Goal: Information Seeking & Learning: Check status

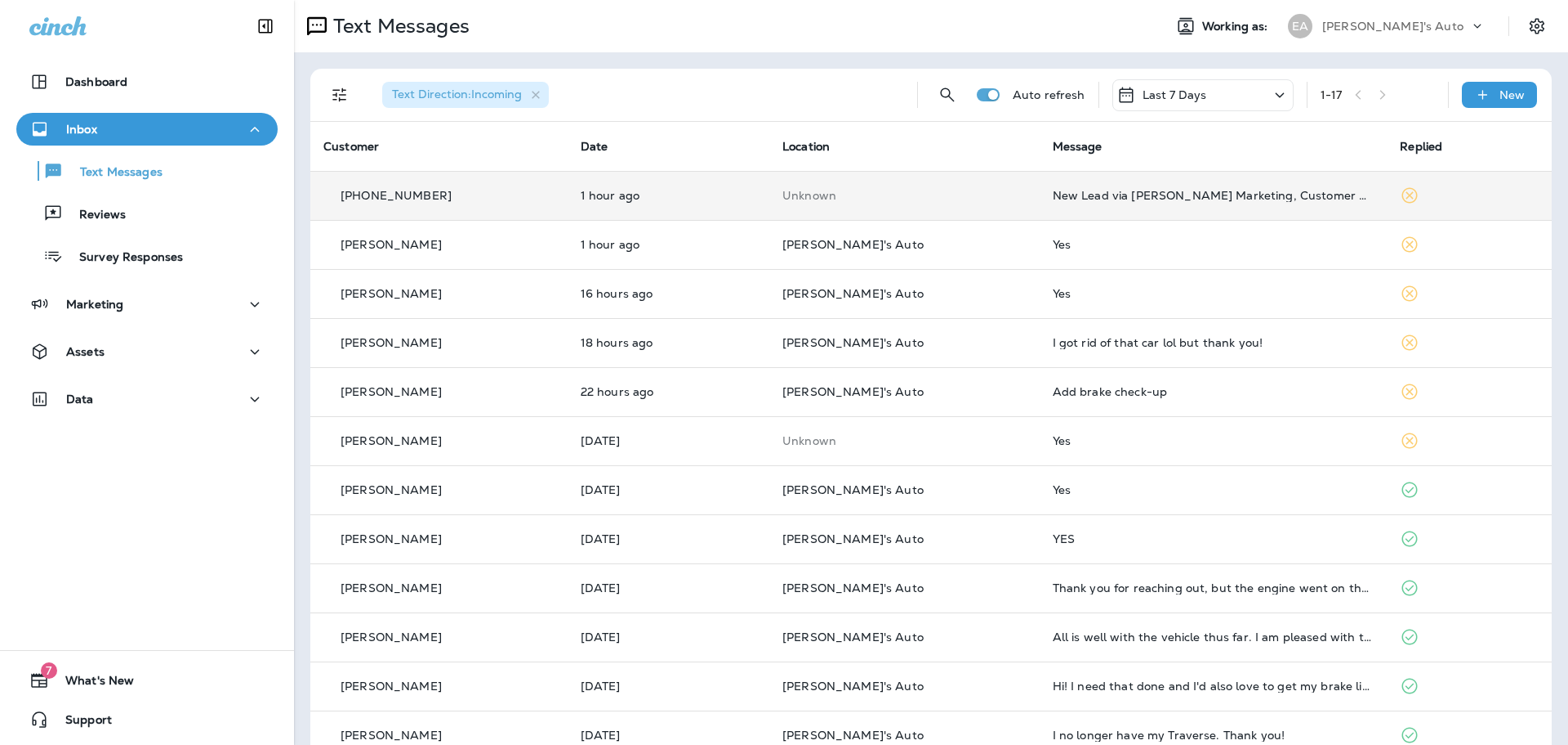
click at [1084, 202] on td "New Lead via Merrick Marketing, Customer Name: Andrew S., Contact info: Masked …" at bounding box center [1214, 194] width 348 height 49
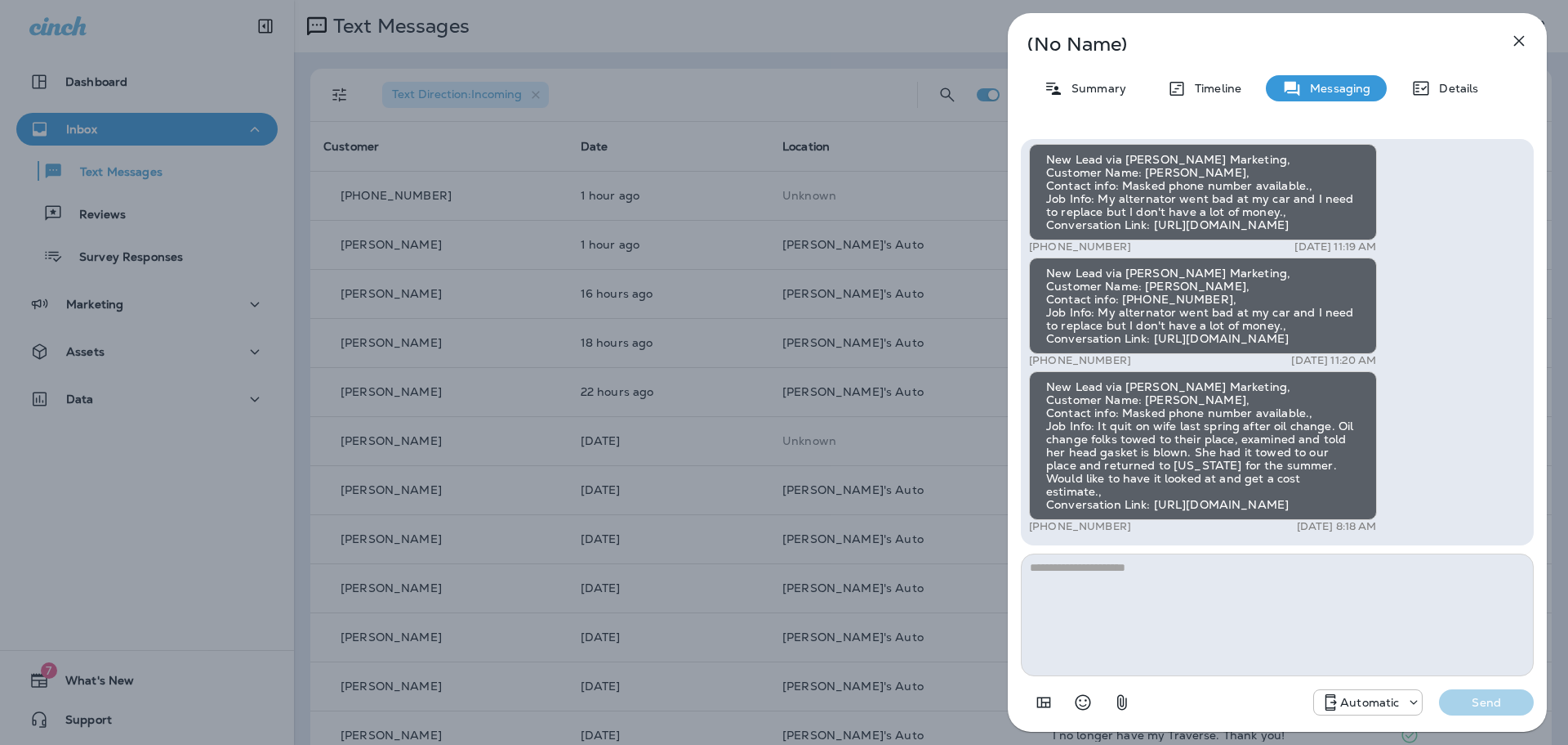
drag, startPoint x: 1437, startPoint y: 509, endPoint x: 1028, endPoint y: 509, distance: 409.0
click at [1028, 509] on div "New Lead via Merrick Marketing, Customer Name: Shaun W., Contact info: Masked p…" at bounding box center [1278, 341] width 513 height 406
copy div "https://app.nicheandleads.com/api/u/U2OBnTphZ57VWDEmgtjeXA"
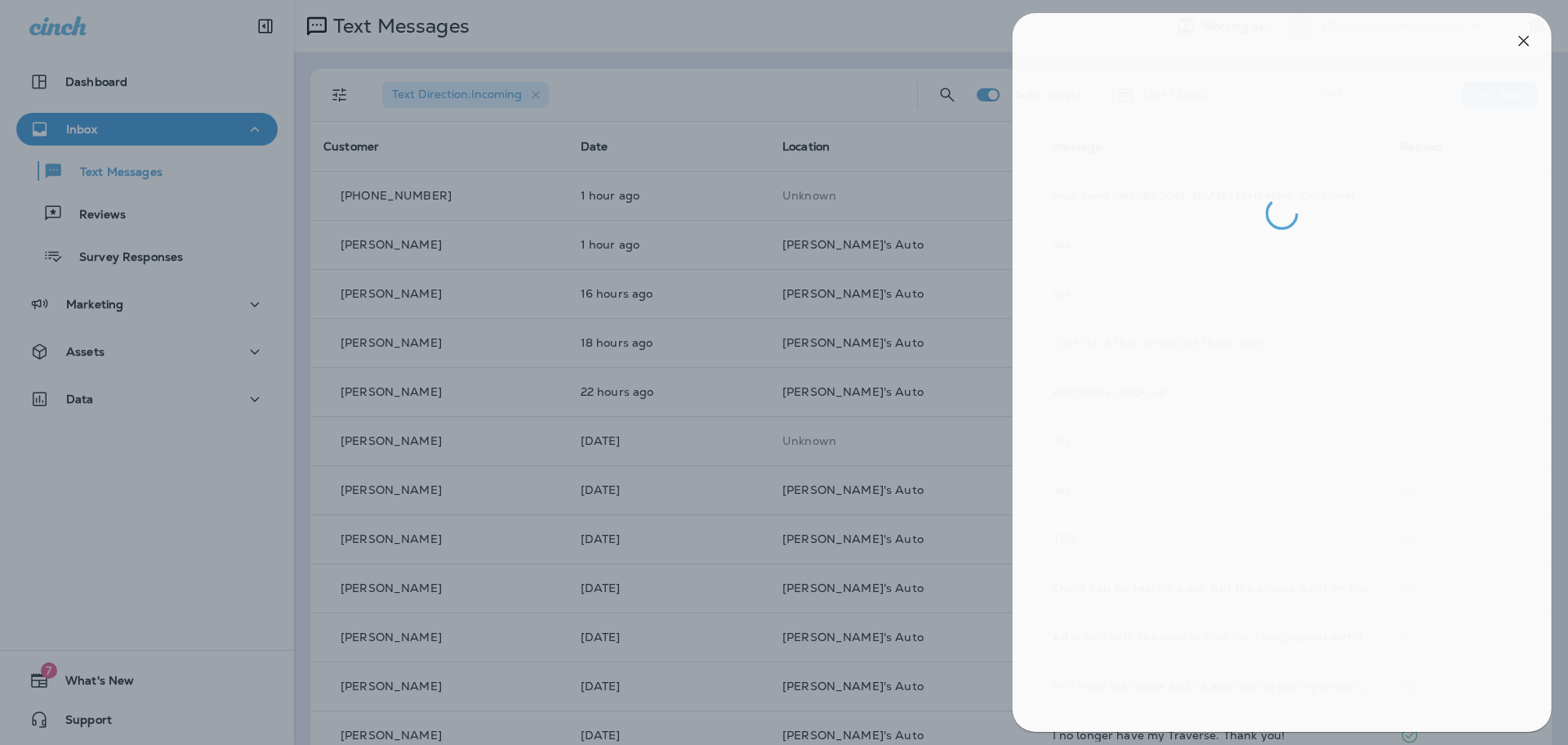
click at [898, 170] on div at bounding box center [789, 372] width 1568 height 745
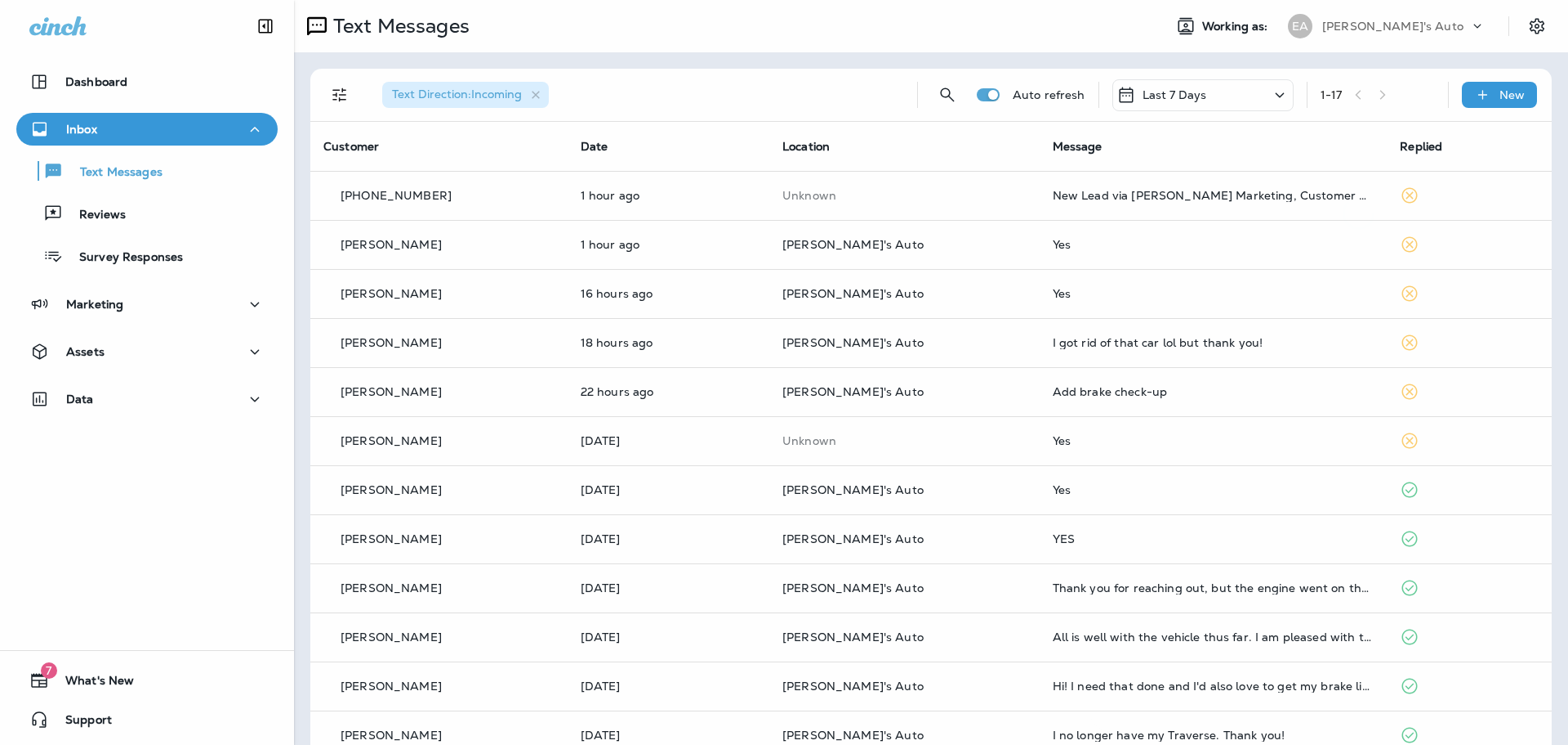
click at [127, 186] on div at bounding box center [784, 372] width 1568 height 745
click at [130, 170] on p "Text Messages" at bounding box center [113, 172] width 98 height 15
click at [800, 69] on div "Text Direction : Incoming" at bounding box center [636, 94] width 535 height 52
click at [1039, 40] on div "Text Messages" at bounding box center [721, 26] width 856 height 33
